Goal: Task Accomplishment & Management: Manage account settings

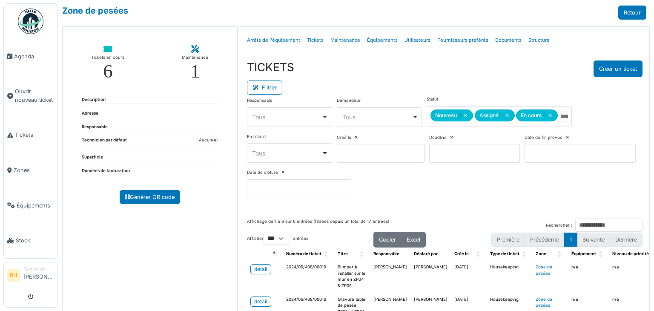
select select "***"
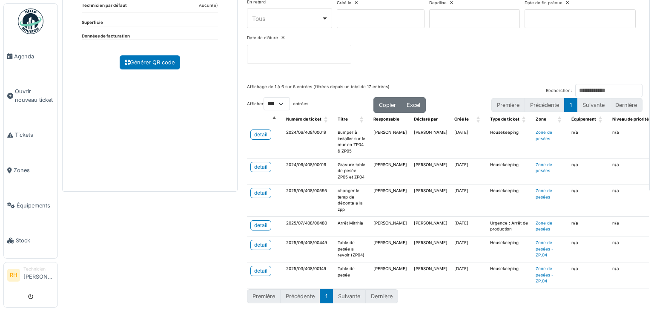
click at [192, 265] on div "Zone de pesées Retour Tickets en cours 6 Maintenance 1 Description Adresse Resp…" at bounding box center [356, 155] width 596 height 311
click at [161, 236] on div "Zone de pesées Retour Tickets en cours 6 Maintenance 1 Description Adresse Resp…" at bounding box center [356, 155] width 596 height 311
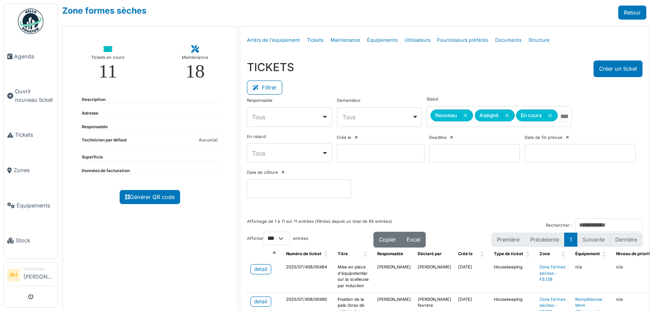
select select "***"
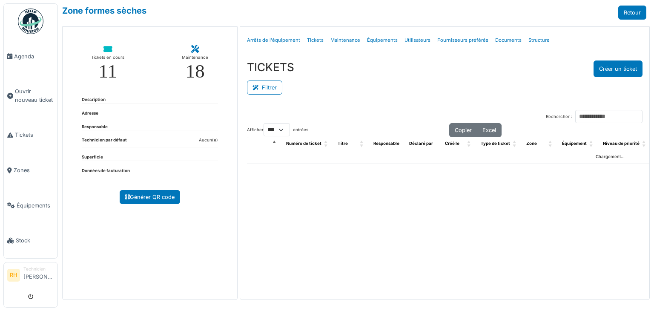
select select "***"
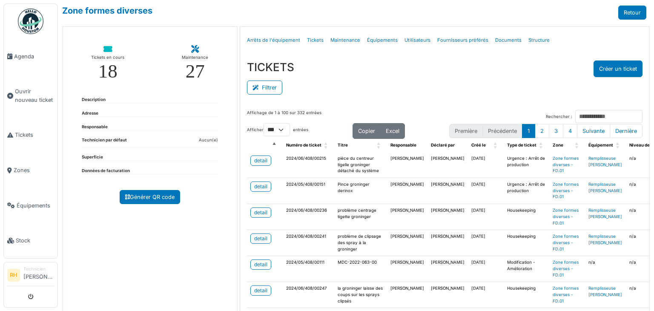
select select "***"
click at [260, 89] on button "Filtrer" at bounding box center [264, 87] width 35 height 14
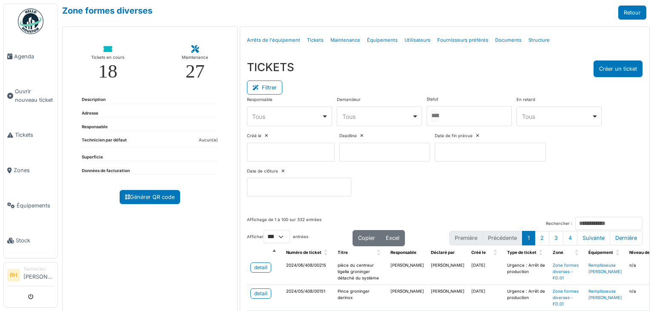
drag, startPoint x: 480, startPoint y: 113, endPoint x: 478, endPoint y: 118, distance: 5.7
click at [480, 113] on div at bounding box center [468, 116] width 85 height 20
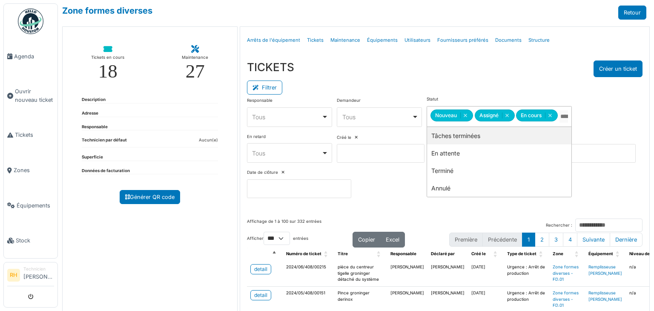
click at [452, 69] on div "TICKETS Créer un ticket" at bounding box center [444, 68] width 395 height 17
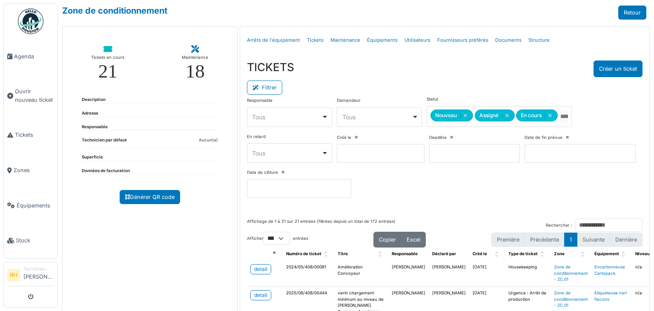
select select "***"
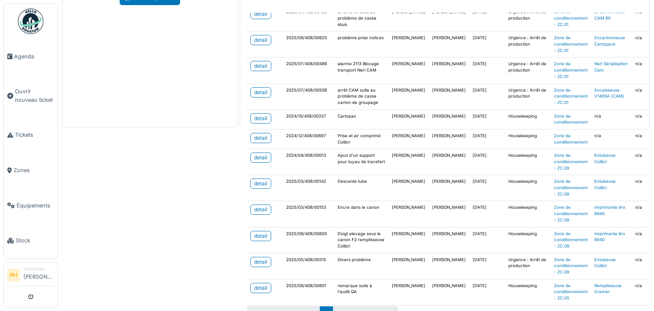
scroll to position [329, 0]
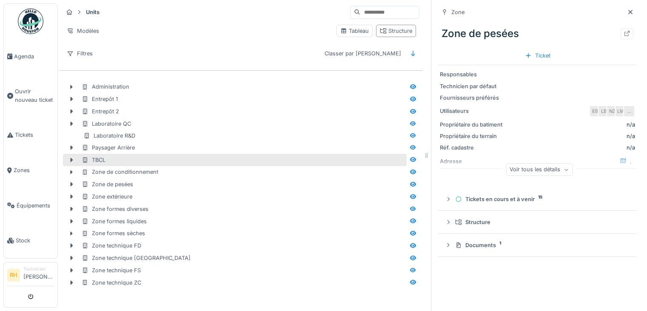
scroll to position [6, 0]
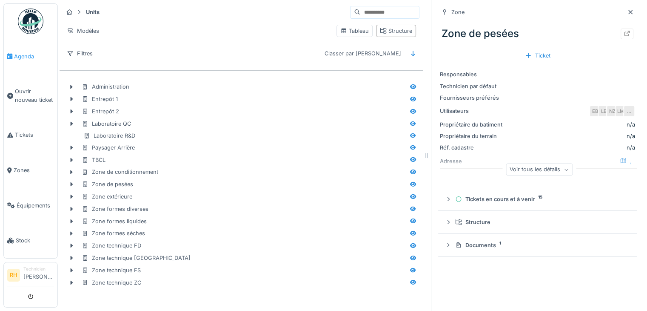
click at [23, 53] on span "Agenda" at bounding box center [34, 56] width 40 height 8
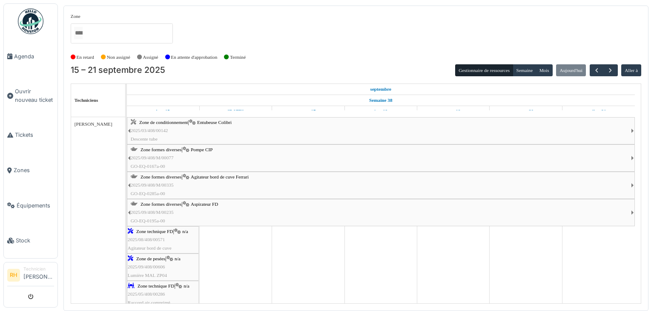
click at [211, 208] on div "Zone formes diverses | Aspirateur FD 2025/09/408/M/00235 GO-EQ-0195a-00" at bounding box center [381, 212] width 500 height 25
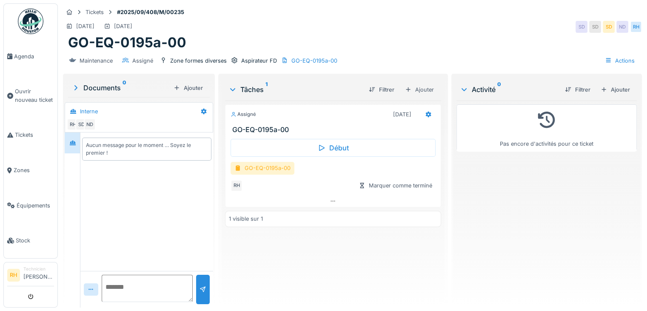
click at [262, 167] on div "GO-EQ-0195a-00" at bounding box center [263, 168] width 64 height 12
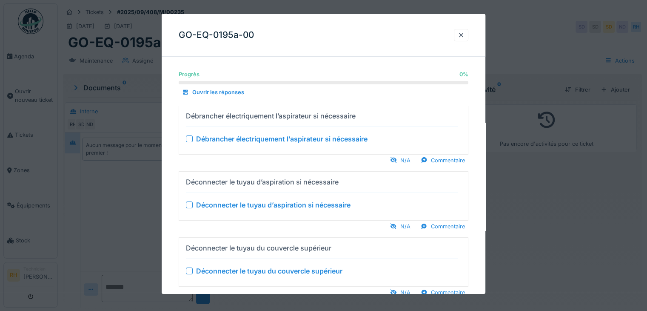
click at [516, 223] on div at bounding box center [323, 155] width 647 height 311
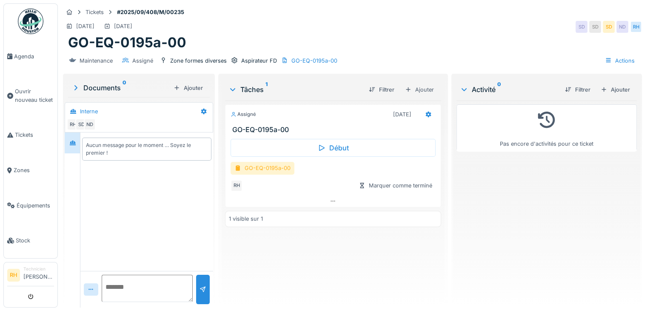
click at [285, 168] on div "GO-EQ-0195a-00" at bounding box center [263, 168] width 64 height 12
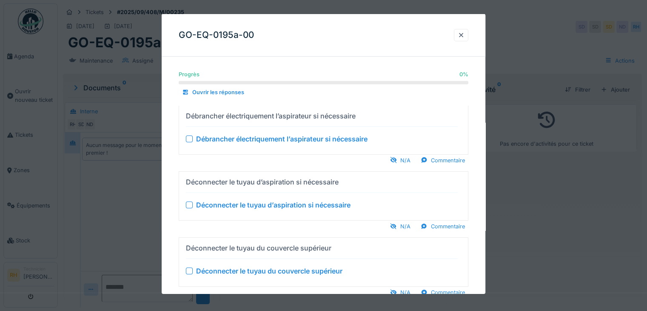
drag, startPoint x: 192, startPoint y: 137, endPoint x: 187, endPoint y: 137, distance: 5.2
click at [192, 137] on div at bounding box center [189, 138] width 7 height 7
click at [189, 202] on div at bounding box center [189, 204] width 7 height 7
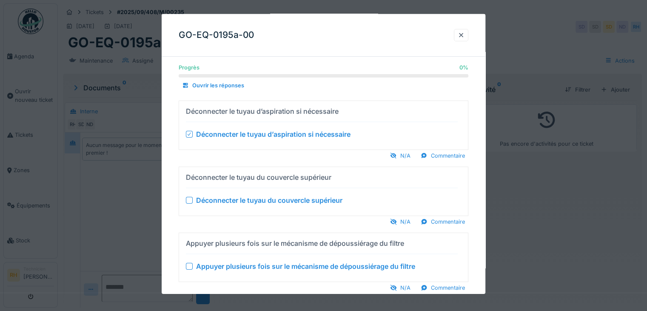
scroll to position [128, 0]
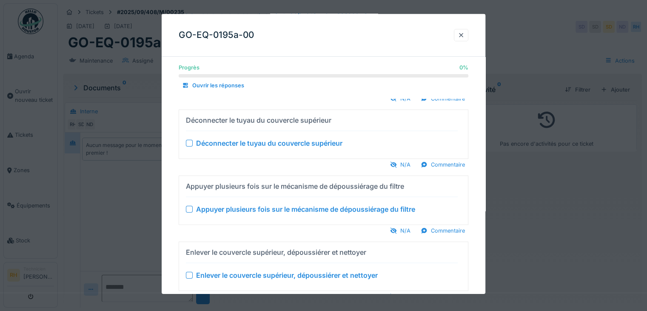
drag, startPoint x: 191, startPoint y: 143, endPoint x: 193, endPoint y: 160, distance: 18.1
click at [190, 142] on div at bounding box center [189, 143] width 7 height 7
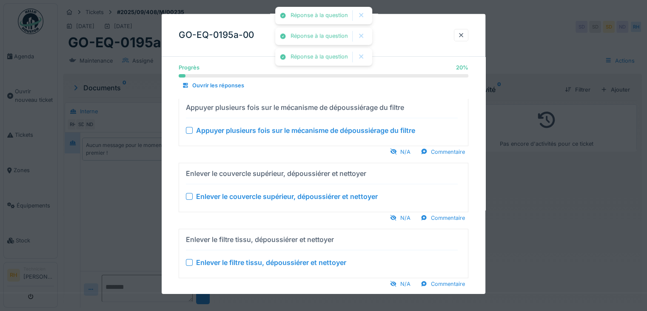
scroll to position [43, 0]
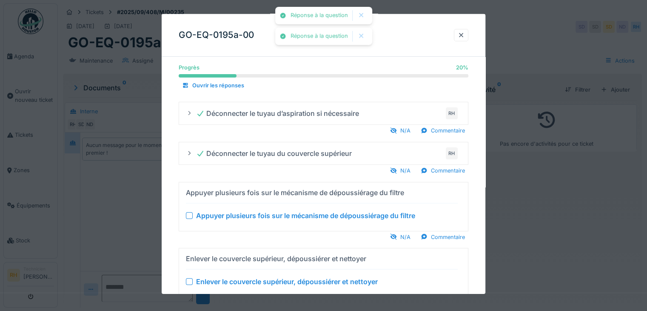
click at [191, 217] on div at bounding box center [189, 215] width 7 height 7
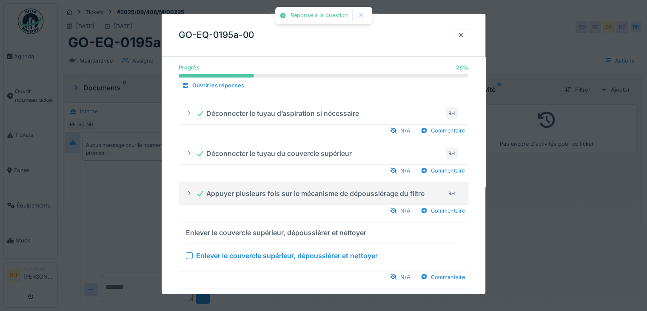
click at [190, 256] on div at bounding box center [189, 255] width 7 height 7
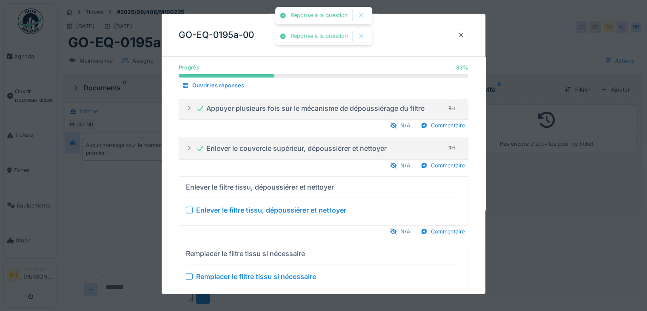
click at [189, 210] on div at bounding box center [189, 209] width 7 height 7
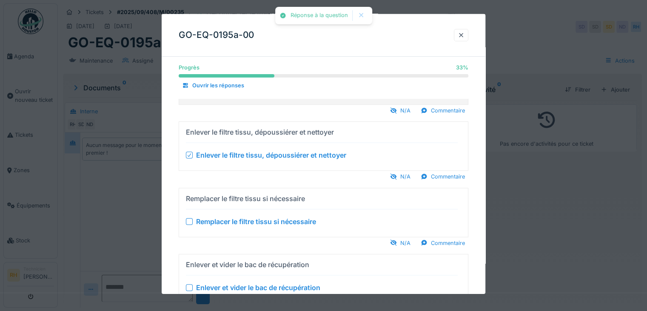
scroll to position [256, 0]
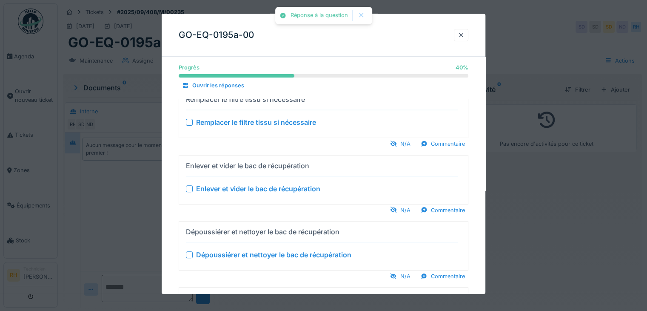
drag, startPoint x: 189, startPoint y: 122, endPoint x: 190, endPoint y: 167, distance: 45.1
click at [189, 122] on div at bounding box center [189, 122] width 7 height 7
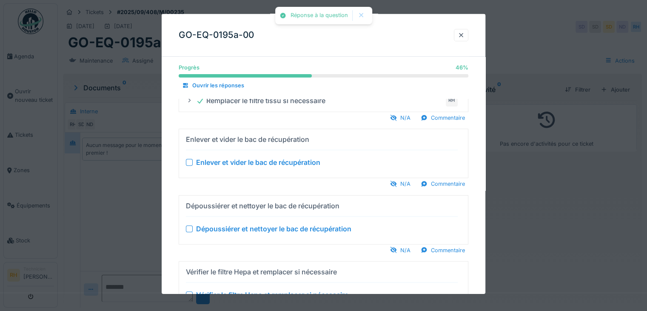
click at [187, 159] on div at bounding box center [189, 162] width 7 height 7
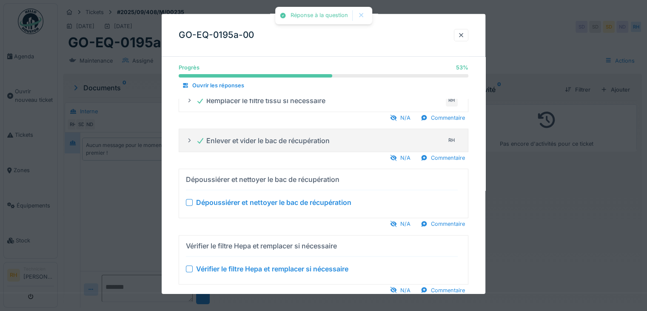
click at [189, 203] on div at bounding box center [189, 202] width 7 height 7
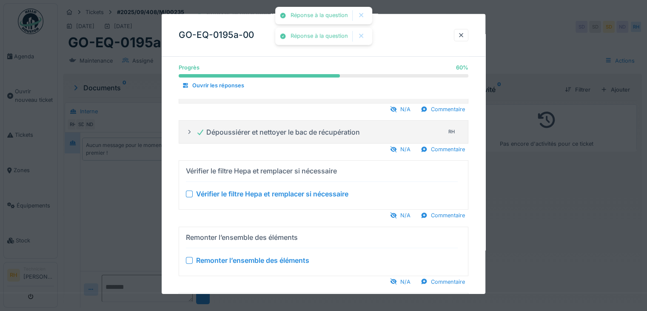
scroll to position [341, 0]
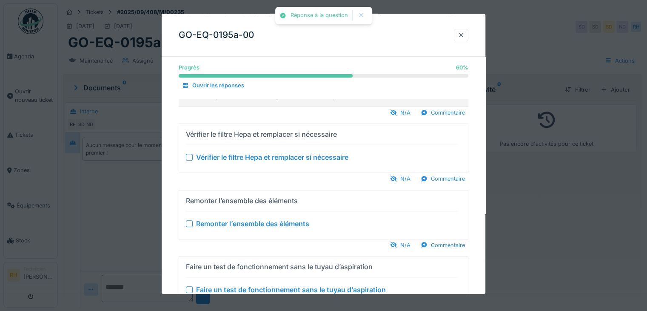
click at [191, 159] on div "Vérifier le filtre Hepa et remplacer si nécessaire" at bounding box center [322, 157] width 272 height 10
click at [193, 154] on div "Vérifier le filtre Hepa et remplacer si nécessaire" at bounding box center [322, 157] width 272 height 10
click at [191, 154] on div at bounding box center [189, 157] width 7 height 7
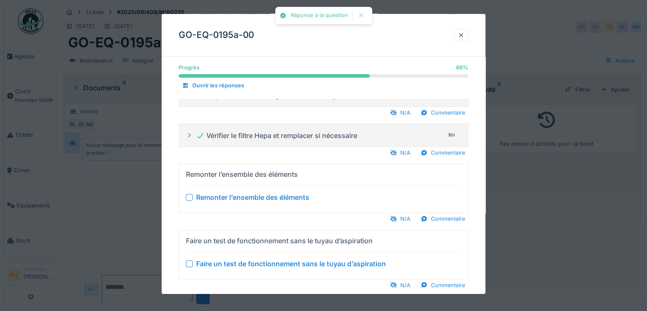
click at [192, 196] on div at bounding box center [189, 197] width 7 height 7
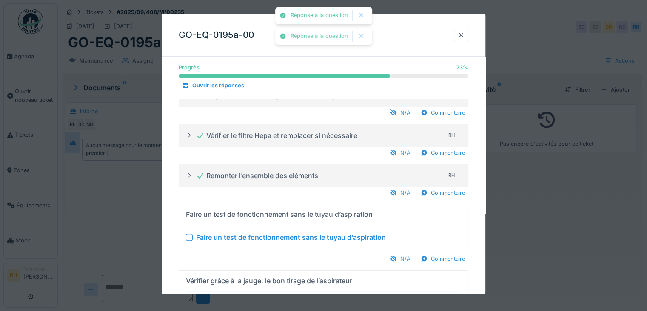
click at [189, 234] on div at bounding box center [189, 237] width 7 height 7
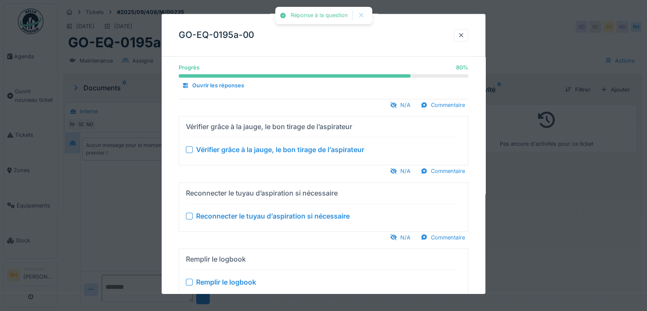
click at [189, 151] on div "Vérifier grâce à la jauge, le bon tirage de l’aspirateur" at bounding box center [322, 149] width 272 height 10
click at [190, 151] on div "Vérifier grâce à la jauge, le bon tirage de l’aspirateur" at bounding box center [322, 149] width 272 height 10
click at [187, 146] on div at bounding box center [189, 149] width 7 height 7
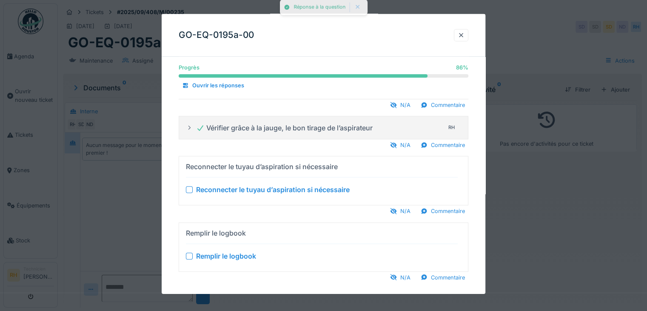
click at [187, 188] on div at bounding box center [189, 189] width 7 height 7
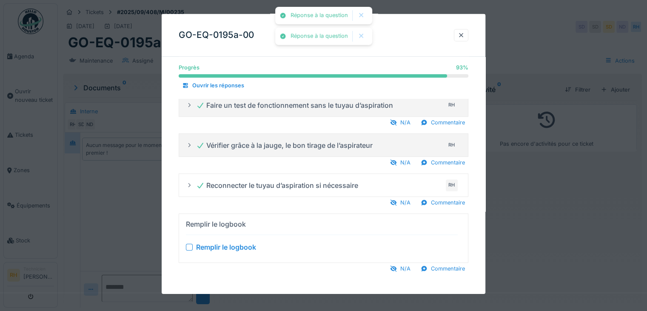
scroll to position [6, 0]
click at [190, 243] on div at bounding box center [189, 246] width 7 height 7
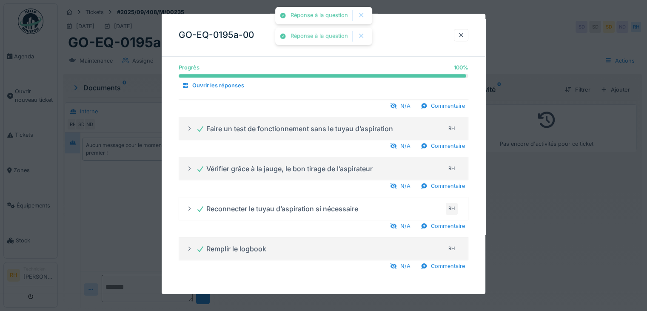
scroll to position [426, 0]
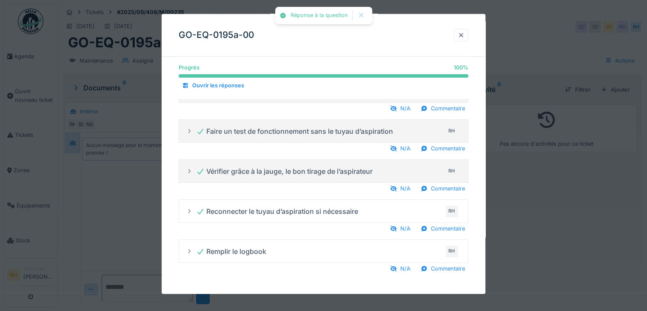
click at [527, 203] on div at bounding box center [323, 155] width 647 height 311
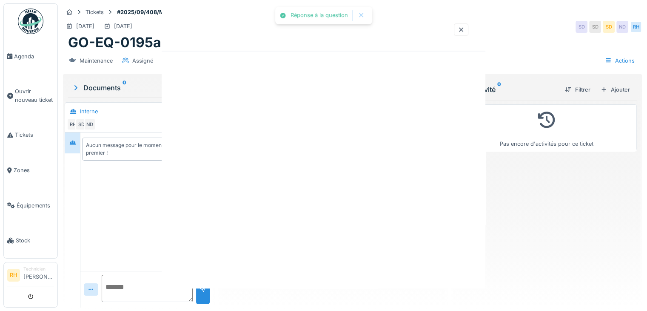
scroll to position [0, 0]
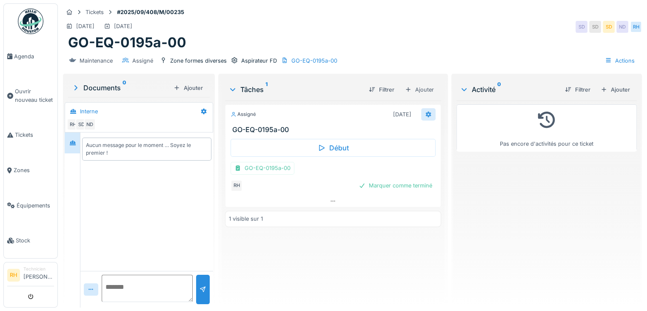
click at [425, 112] on icon at bounding box center [428, 115] width 7 height 6
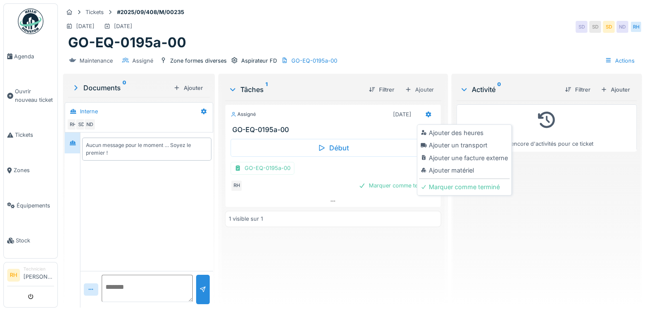
click at [434, 126] on div "Ajouter des heures" at bounding box center [464, 132] width 91 height 13
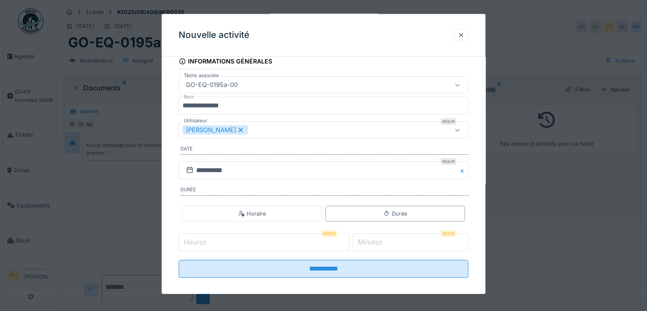
scroll to position [53, 0]
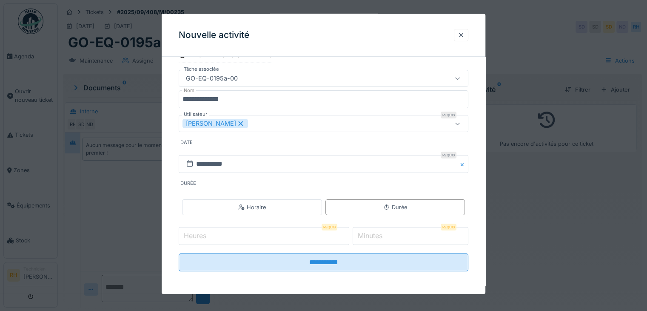
click at [309, 237] on input "Heures" at bounding box center [264, 236] width 171 height 18
type input "*"
click at [378, 235] on label "Minutes" at bounding box center [370, 235] width 28 height 10
click at [378, 235] on input "*" at bounding box center [411, 236] width 116 height 18
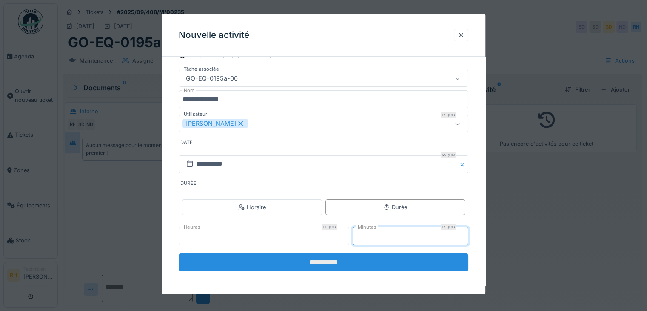
type input "**"
click at [374, 259] on input "**********" at bounding box center [324, 262] width 290 height 18
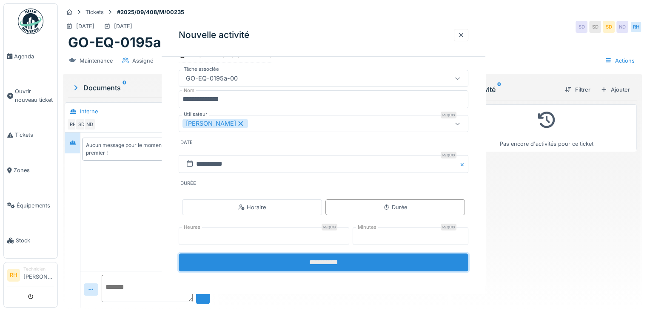
scroll to position [0, 0]
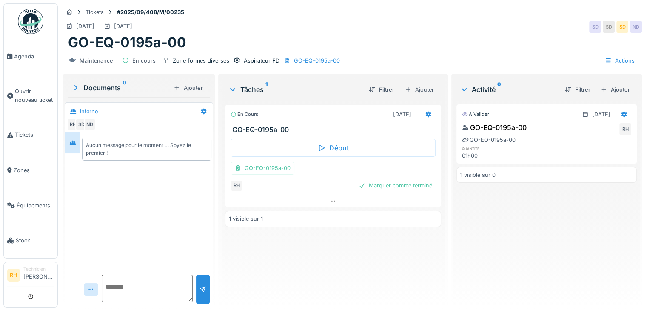
drag, startPoint x: 335, startPoint y: 279, endPoint x: 337, endPoint y: 271, distance: 8.2
click at [337, 273] on div "En cours 25/09/2025 GO-EQ-0195a-00 Début GO-EQ-0195a-00 RH Marquer comme termin…" at bounding box center [333, 200] width 216 height 200
click at [406, 180] on div "Marquer comme terminé" at bounding box center [395, 185] width 80 height 11
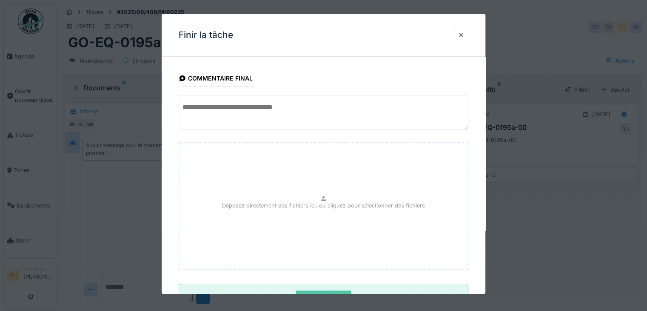
click at [272, 102] on textarea at bounding box center [324, 112] width 290 height 35
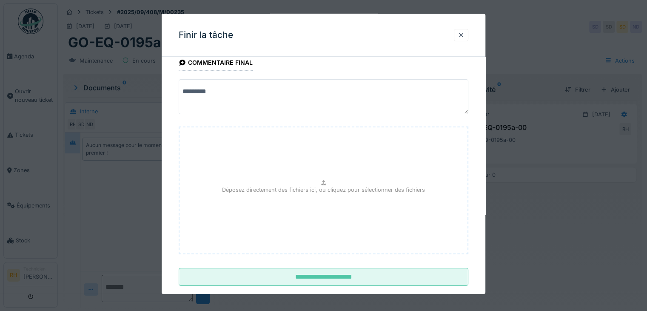
scroll to position [31, 0]
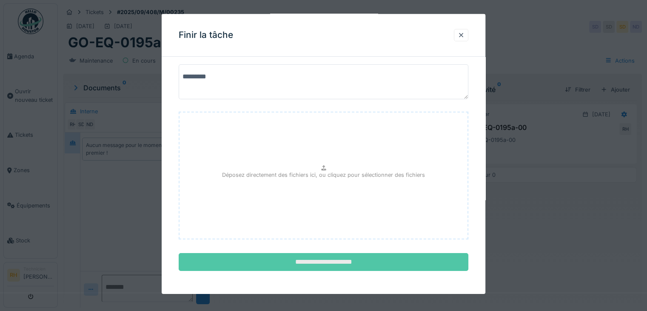
type textarea "*********"
click at [287, 259] on input "**********" at bounding box center [324, 262] width 290 height 18
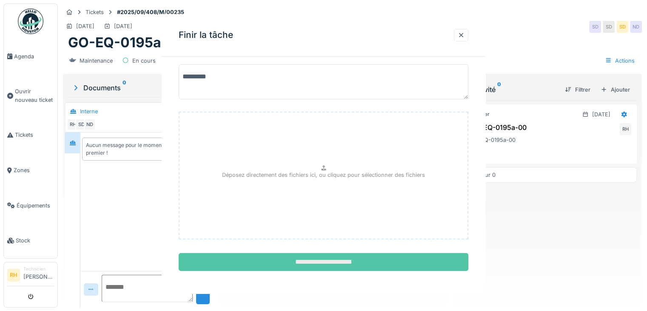
scroll to position [0, 0]
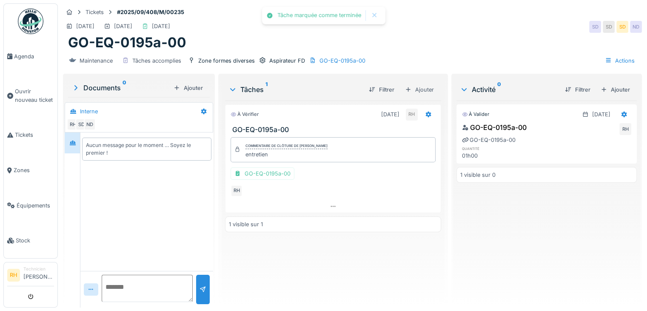
click at [337, 263] on div "À vérifier 25/09/2025 RH GO-EQ-0195a-00 Commentaire de clôture de Renaud Horent…" at bounding box center [333, 200] width 216 height 200
click at [26, 58] on span "Agenda" at bounding box center [34, 56] width 40 height 8
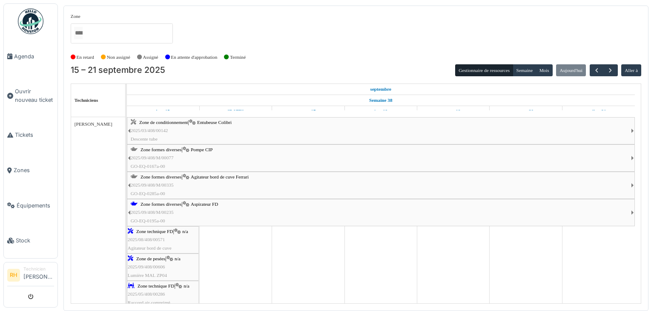
click at [225, 176] on span "Agitateur bord de cuve Ferrari" at bounding box center [220, 176] width 58 height 5
click at [207, 149] on span "Pompe CIP" at bounding box center [202, 149] width 22 height 5
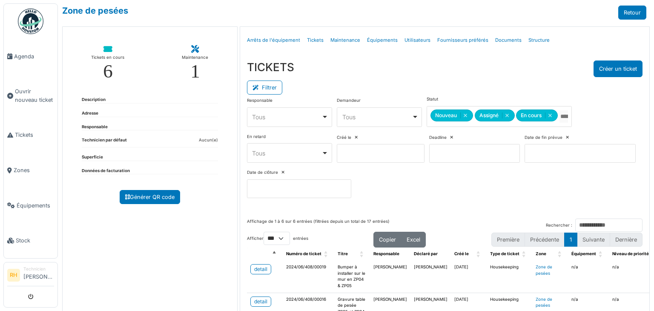
select select "***"
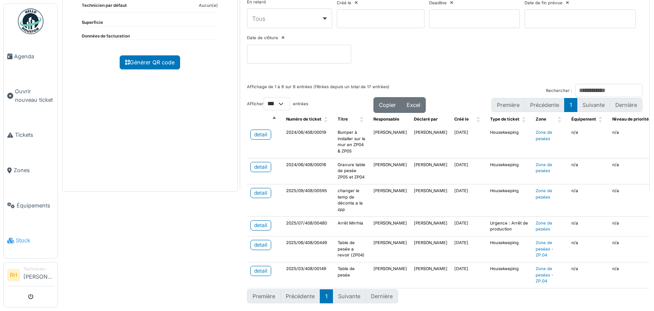
click at [23, 237] on link "Stock" at bounding box center [31, 240] width 54 height 35
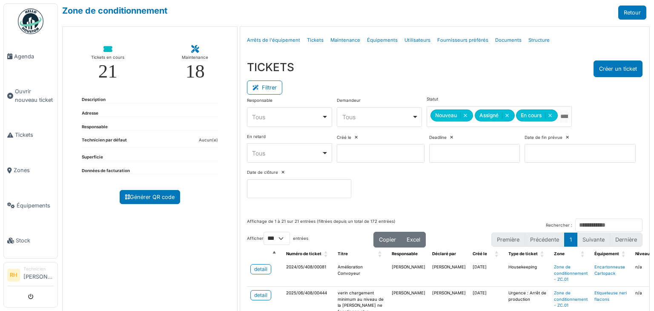
select select "***"
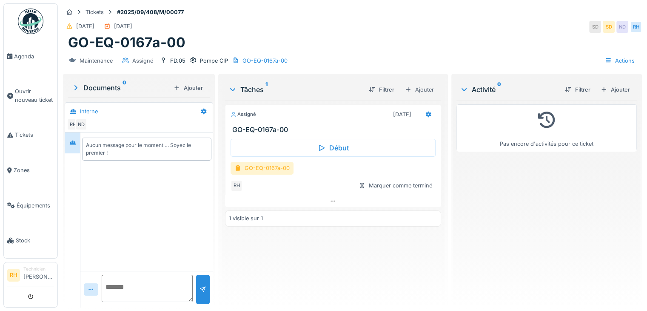
click at [281, 167] on div "GO-EQ-0167a-00" at bounding box center [262, 168] width 63 height 12
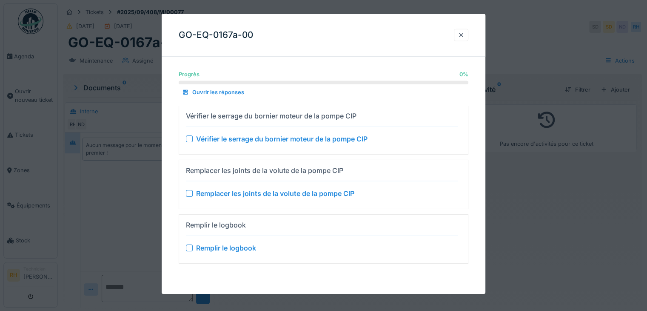
scroll to position [6, 0]
click at [547, 194] on div at bounding box center [323, 155] width 647 height 311
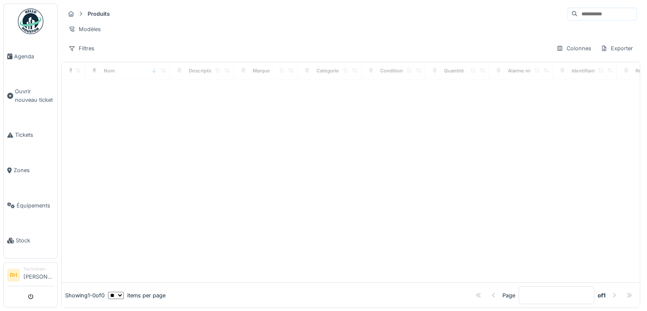
click at [578, 14] on input at bounding box center [607, 14] width 59 height 12
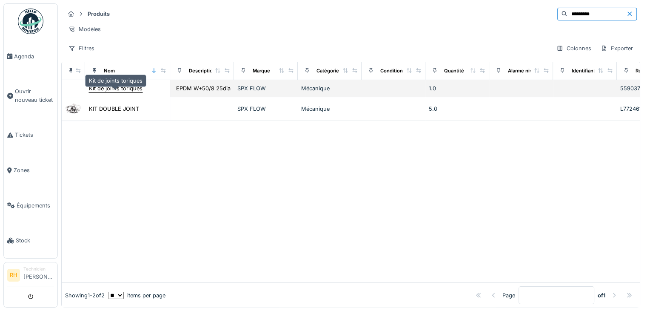
type input "*********"
click at [137, 90] on div "Kit de joints toriques" at bounding box center [116, 88] width 54 height 8
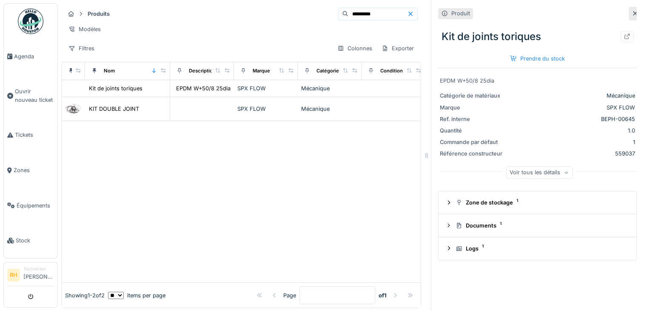
click at [540, 174] on div "Voir tous les détails" at bounding box center [539, 172] width 67 height 12
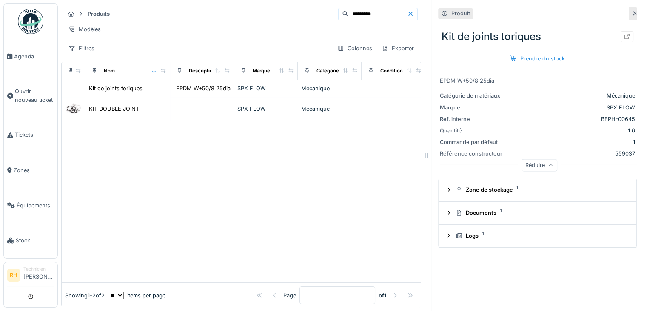
click at [540, 174] on div "Réduire" at bounding box center [539, 166] width 199 height 27
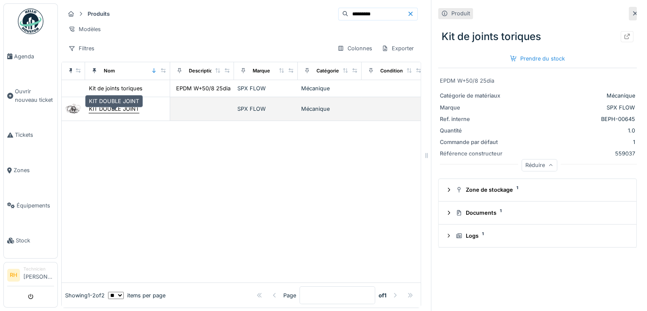
click at [97, 113] on div "KIT DOUBLE JOINT" at bounding box center [114, 109] width 50 height 8
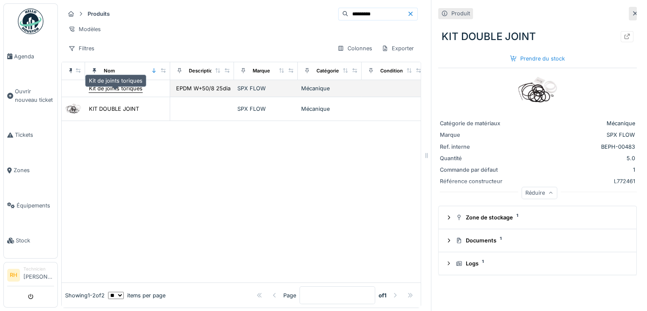
click at [102, 92] on div "Kit de joints toriques" at bounding box center [116, 88] width 54 height 8
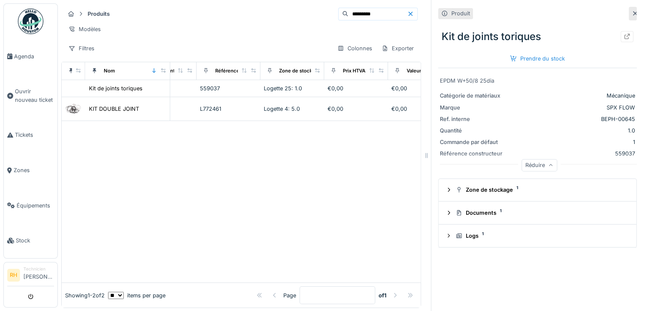
scroll to position [0, 412]
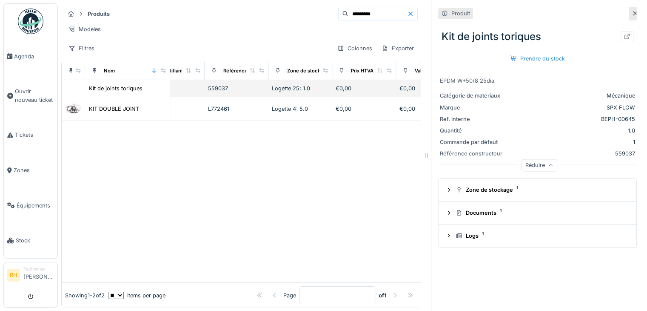
click at [297, 92] on span "Logette 25: 1.0" at bounding box center [291, 88] width 38 height 6
click at [295, 92] on span "Logette 25: 1.0" at bounding box center [291, 88] width 38 height 6
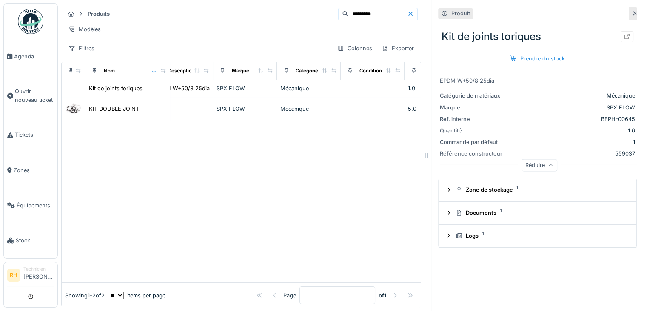
scroll to position [0, 0]
